Goal: Task Accomplishment & Management: Use online tool/utility

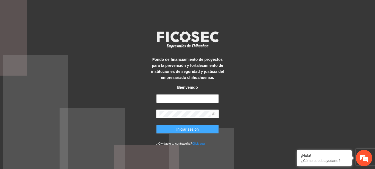
type input "**********"
click at [174, 128] on button "Iniciar sesión" at bounding box center [187, 129] width 63 height 9
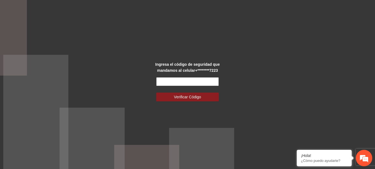
click at [177, 81] on input "text" at bounding box center [187, 81] width 63 height 9
type input "******"
click at [156, 93] on button "Verificar Código" at bounding box center [187, 97] width 63 height 9
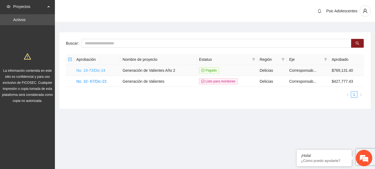
click at [89, 70] on link "No. 19-73/Dic-24" at bounding box center [90, 70] width 29 height 4
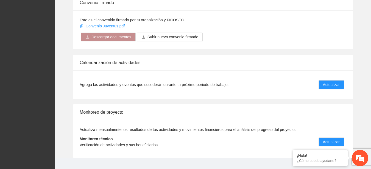
scroll to position [447, 0]
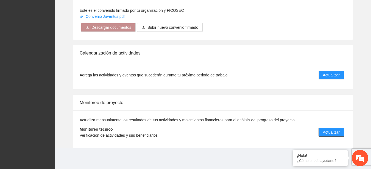
click at [325, 129] on span "Actualizar" at bounding box center [331, 132] width 17 height 6
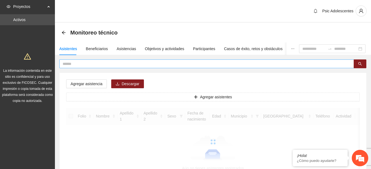
click at [152, 65] on input "text" at bounding box center [204, 64] width 283 height 6
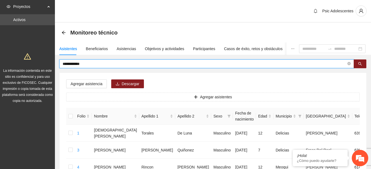
type input "**********"
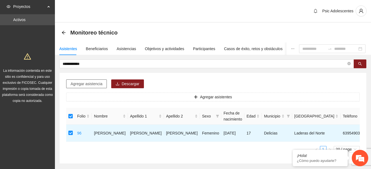
click at [92, 85] on span "Agregar asistencia" at bounding box center [87, 84] width 32 height 6
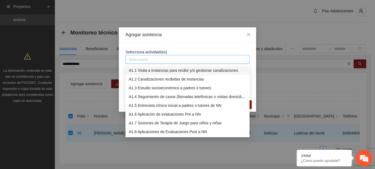
click at [150, 57] on div at bounding box center [187, 59] width 121 height 7
type input "****"
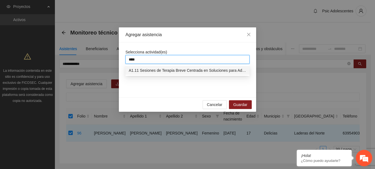
click at [153, 70] on div "A1.11 Sesiones de Terapia Breve Centrada en Soluciones para Adolescentes" at bounding box center [187, 70] width 117 height 6
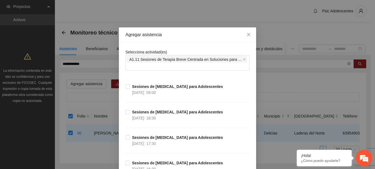
click at [246, 34] on icon "close" at bounding box center [248, 34] width 4 height 4
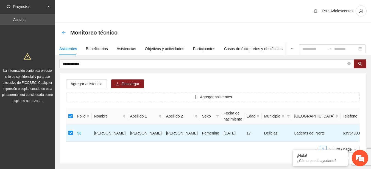
click at [61, 33] on icon "arrow-left" at bounding box center [63, 32] width 4 height 4
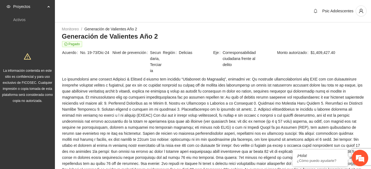
scroll to position [447, 0]
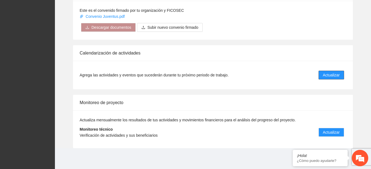
click at [331, 76] on span "Actualizar" at bounding box center [331, 75] width 17 height 6
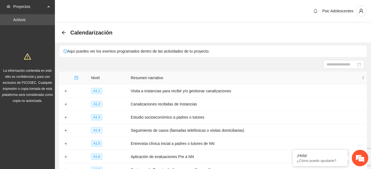
scroll to position [88, 0]
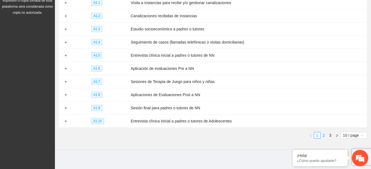
click at [322, 134] on link "2" at bounding box center [323, 136] width 6 height 6
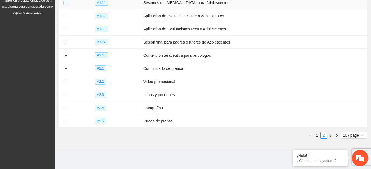
click at [67, 1] on button "Expand row" at bounding box center [65, 3] width 4 height 4
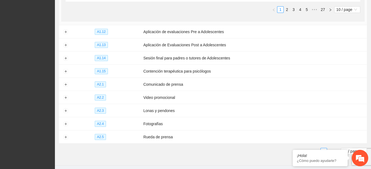
scroll to position [154, 0]
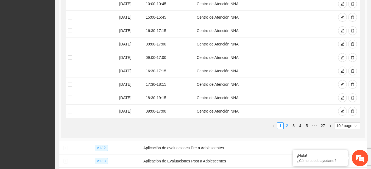
click at [285, 127] on link "2" at bounding box center [287, 126] width 6 height 6
click at [291, 127] on link "3" at bounding box center [293, 126] width 6 height 6
click at [297, 127] on link "4" at bounding box center [300, 126] width 6 height 6
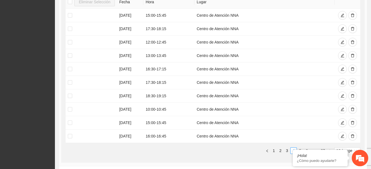
scroll to position [0, 0]
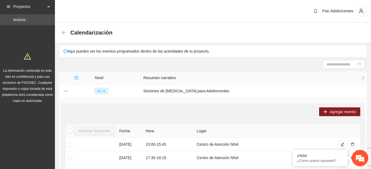
click at [64, 34] on icon "arrow-left" at bounding box center [63, 32] width 4 height 4
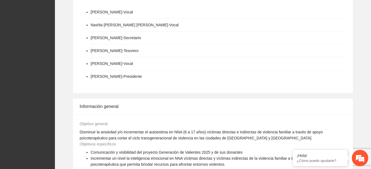
scroll to position [447, 0]
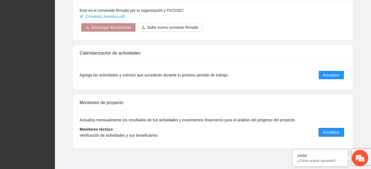
click at [319, 135] on button "Actualizar" at bounding box center [331, 132] width 26 height 9
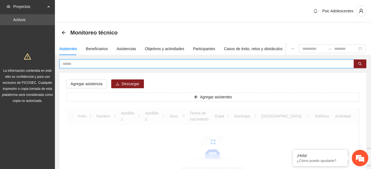
click at [102, 64] on input "text" at bounding box center [204, 64] width 283 height 6
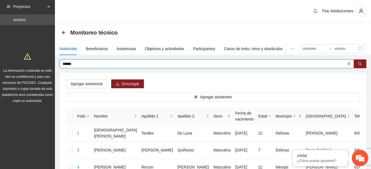
type input "******"
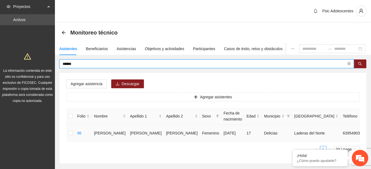
click at [73, 132] on td at bounding box center [70, 133] width 9 height 17
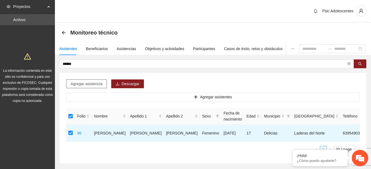
click at [95, 85] on span "Agregar asistencia" at bounding box center [87, 84] width 32 height 6
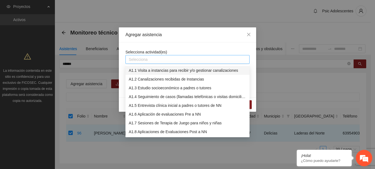
click at [136, 55] on div "Selecciona" at bounding box center [187, 59] width 124 height 9
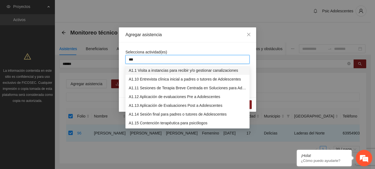
type input "****"
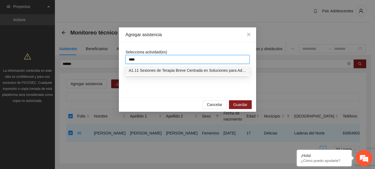
click at [141, 69] on div "A1.11 Sesiones de Terapia Breve Centrada en Soluciones para Adolescentes" at bounding box center [187, 70] width 117 height 6
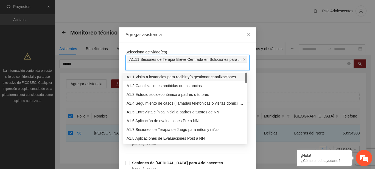
click at [182, 33] on div "Agregar asistencia" at bounding box center [187, 35] width 124 height 6
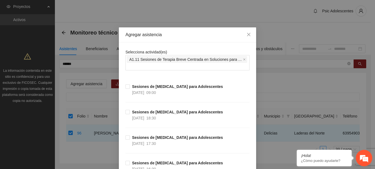
scroll to position [1169, 0]
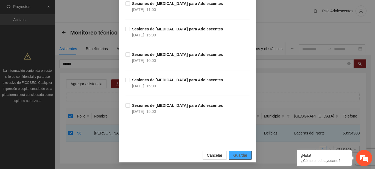
click at [242, 157] on span "Guardar" at bounding box center [240, 156] width 14 height 6
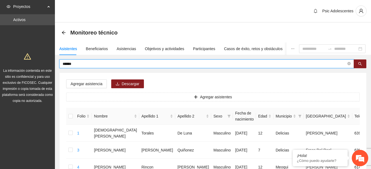
click at [203, 65] on input "******" at bounding box center [204, 64] width 283 height 6
type input "*****"
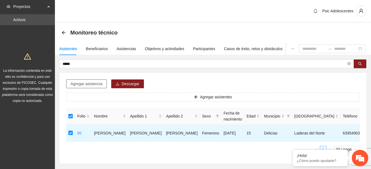
click at [82, 87] on span "Agregar asistencia" at bounding box center [87, 84] width 32 height 6
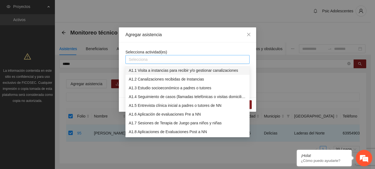
click at [132, 60] on div at bounding box center [187, 59] width 121 height 7
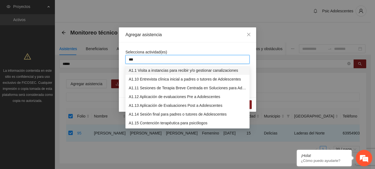
type input "****"
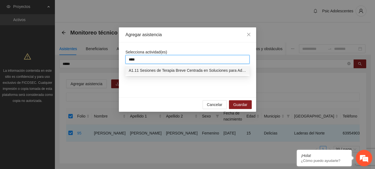
click at [139, 69] on div "A1.11 Sesiones de Terapia Breve Centrada en Soluciones para Adolescentes" at bounding box center [187, 70] width 117 height 6
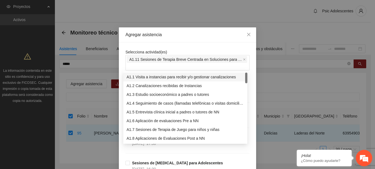
click at [187, 33] on div "Agregar asistencia" at bounding box center [187, 35] width 124 height 6
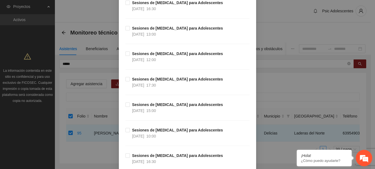
scroll to position [1110, 0]
